Goal: Task Accomplishment & Management: Manage account settings

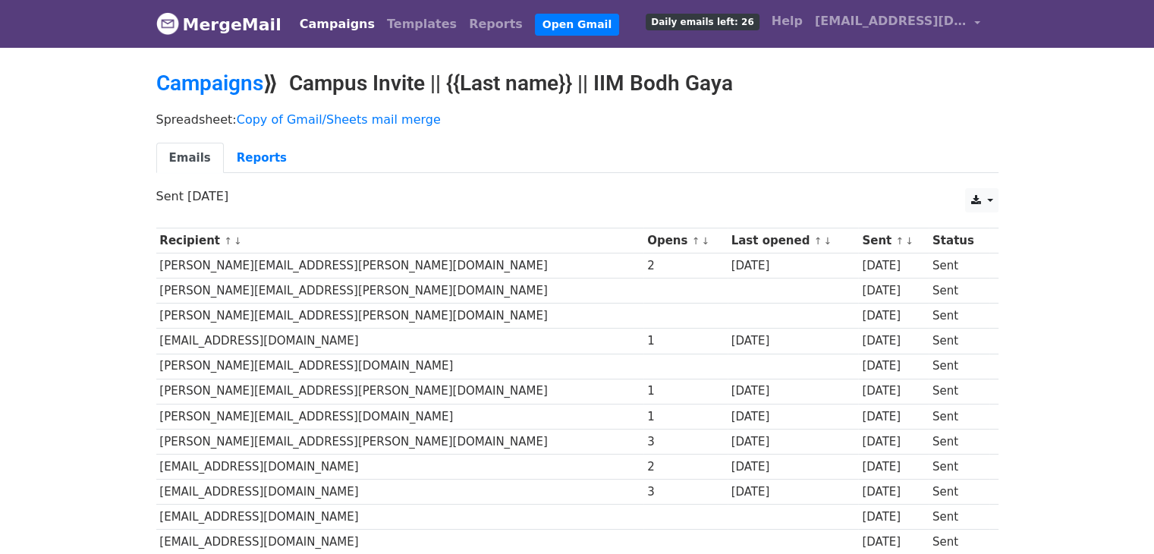
scroll to position [170, 0]
click at [231, 90] on link "Campaigns" at bounding box center [209, 83] width 107 height 25
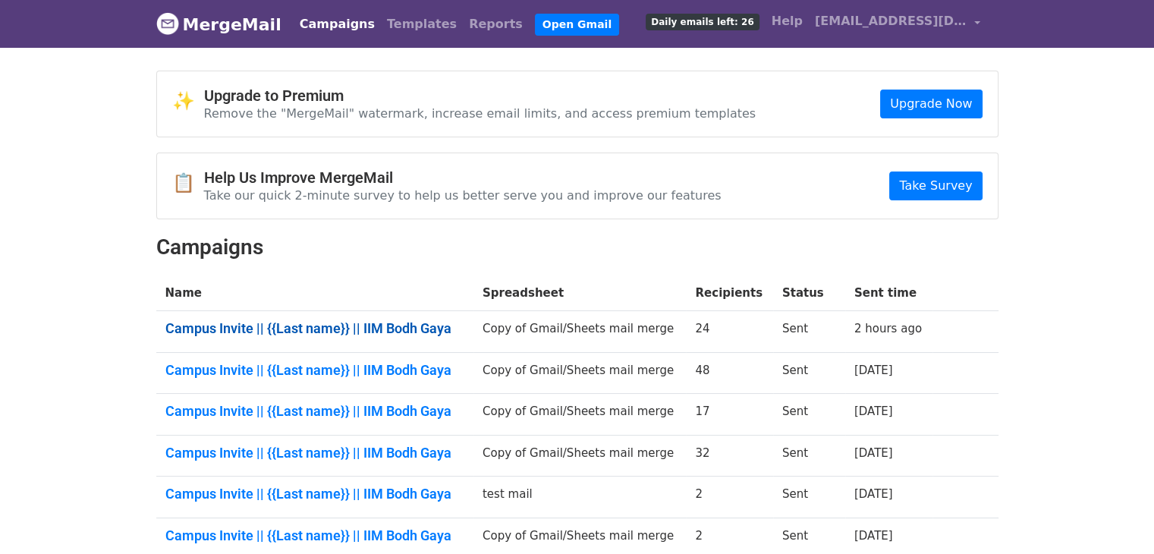
click at [420, 321] on link "Campus Invite || {{Last name}} || IIM Bodh Gaya" at bounding box center [314, 328] width 299 height 17
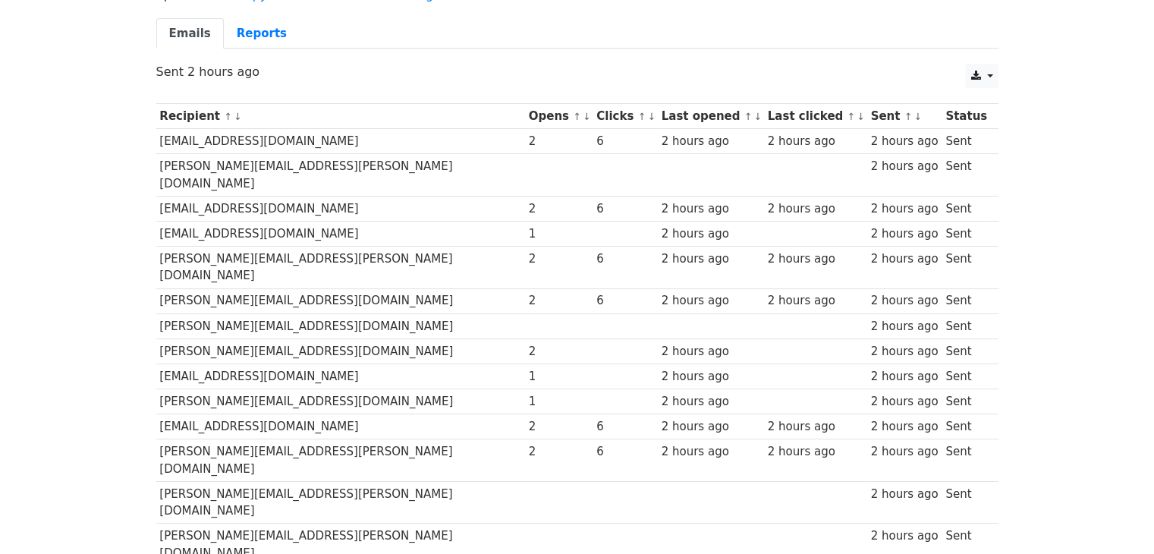
scroll to position [125, 0]
